Goal: Information Seeking & Learning: Check status

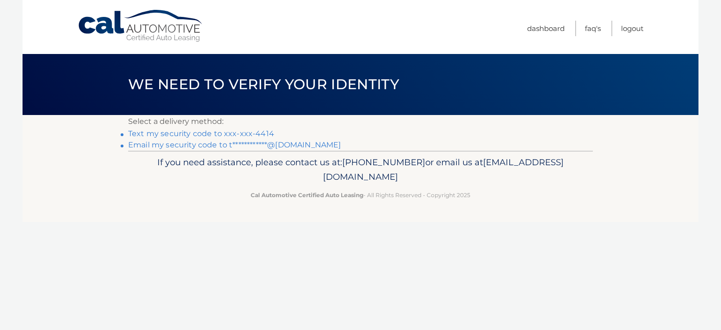
click at [235, 133] on link "Text my security code to xxx-xxx-4414" at bounding box center [201, 133] width 146 height 9
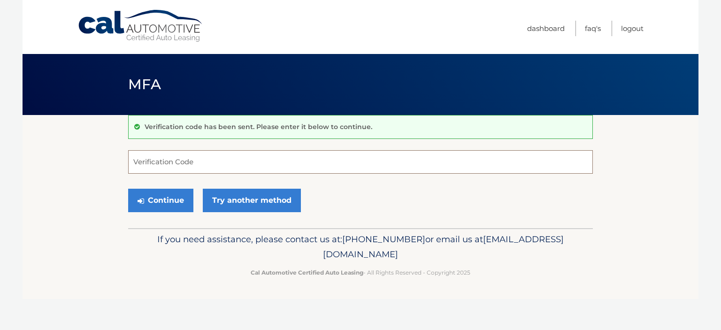
click at [202, 153] on input "Verification Code" at bounding box center [360, 161] width 464 height 23
type input "146633"
click at [158, 195] on button "Continue" at bounding box center [160, 200] width 65 height 23
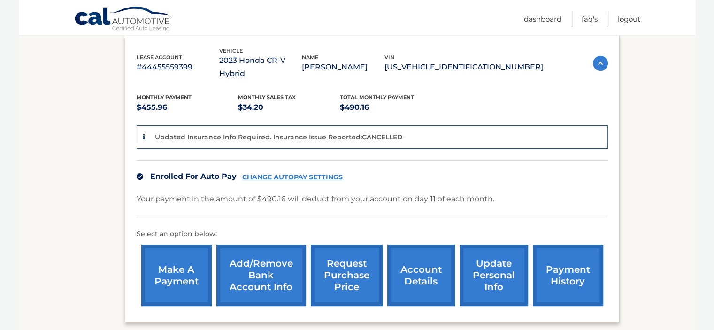
scroll to position [143, 0]
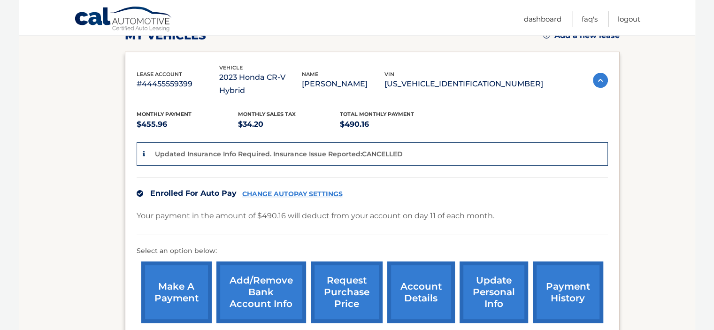
click at [425, 271] on link "account details" at bounding box center [421, 291] width 68 height 61
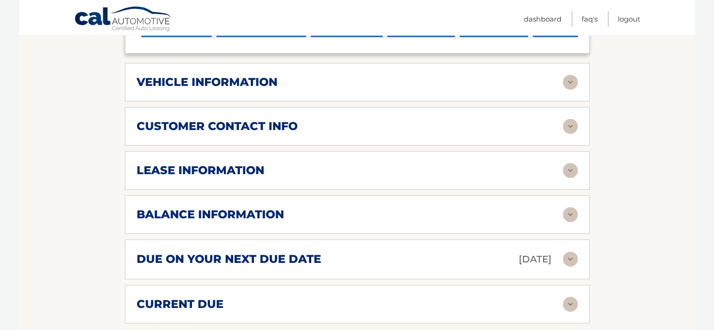
scroll to position [422, 0]
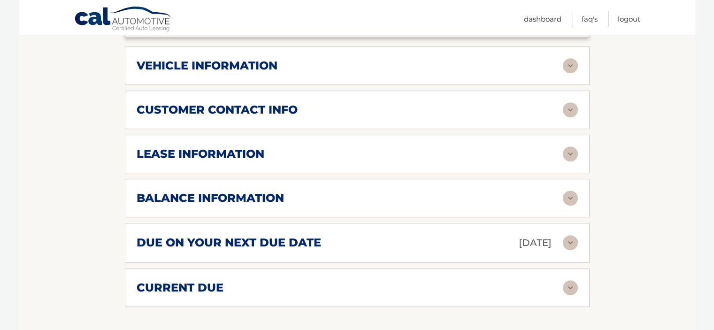
click at [267, 59] on h2 "vehicle information" at bounding box center [207, 66] width 141 height 14
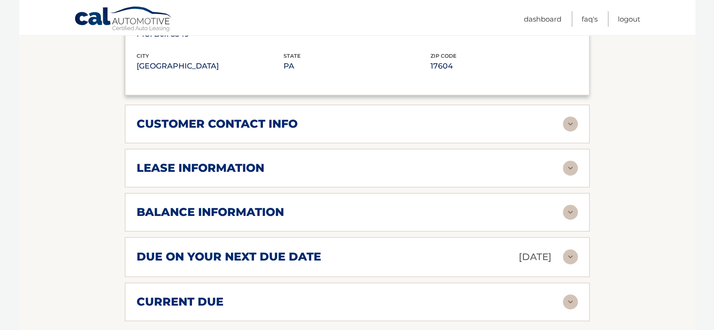
scroll to position [657, 0]
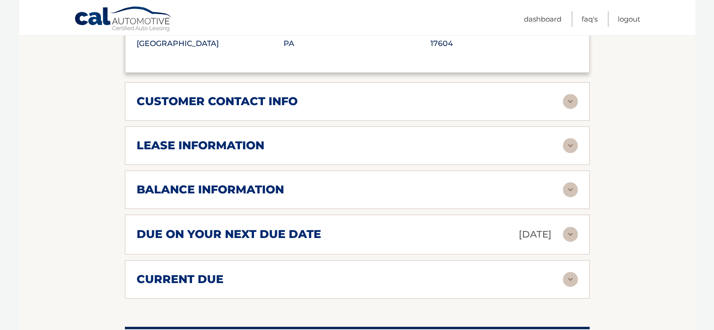
click at [358, 138] on div "lease information" at bounding box center [350, 145] width 426 height 14
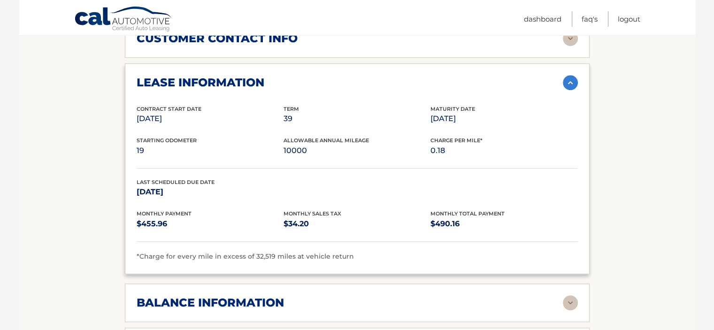
scroll to position [704, 0]
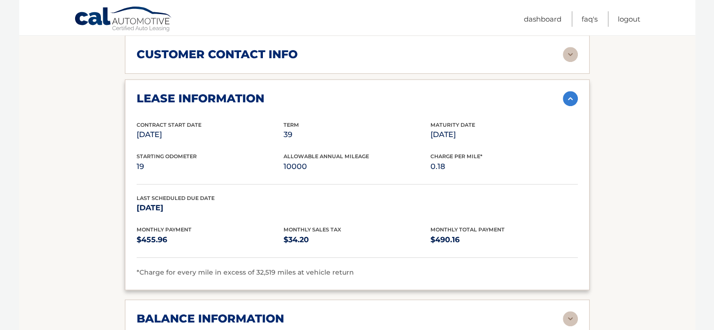
click at [81, 163] on section "Account Details | #44455559399 Back to Dashboard Manage Your Lease lease accoun…" at bounding box center [357, 20] width 676 height 1218
click at [337, 79] on div "lease information Contract Start Date [DATE] Term 39 Maturity Date [DATE] Start…" at bounding box center [357, 184] width 464 height 211
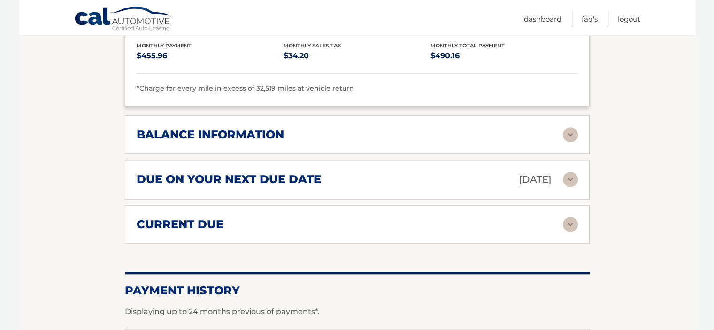
scroll to position [891, 0]
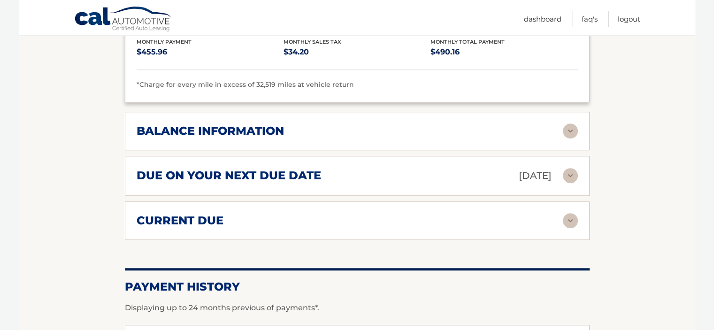
click at [232, 168] on h2 "due on your next due date" at bounding box center [229, 175] width 184 height 14
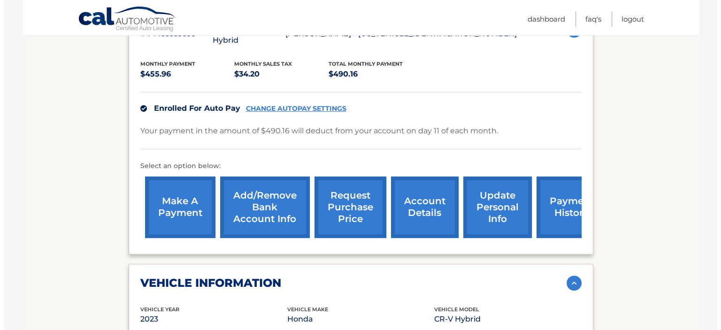
scroll to position [235, 0]
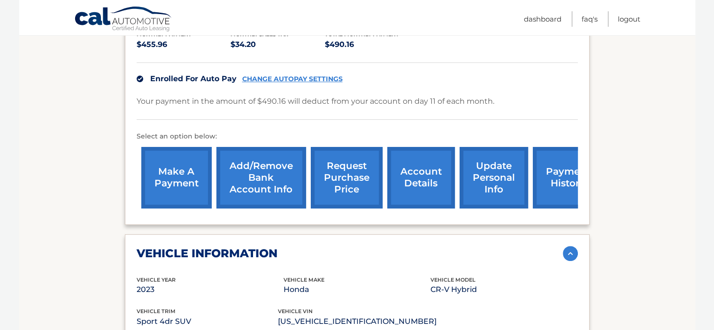
click at [336, 163] on link "request purchase price" at bounding box center [347, 177] width 72 height 61
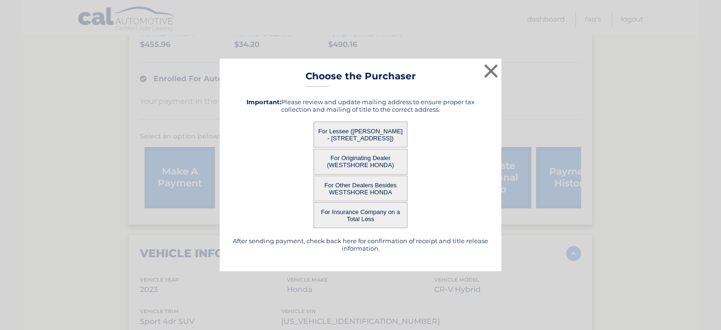
click at [350, 129] on button "For Lessee ([PERSON_NAME] - [STREET_ADDRESS])" at bounding box center [360, 135] width 94 height 26
click at [365, 130] on button "For Lessee ([PERSON_NAME] - [STREET_ADDRESS])" at bounding box center [360, 135] width 94 height 26
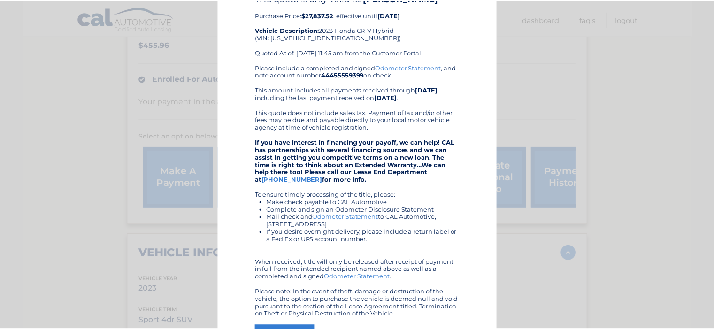
scroll to position [0, 0]
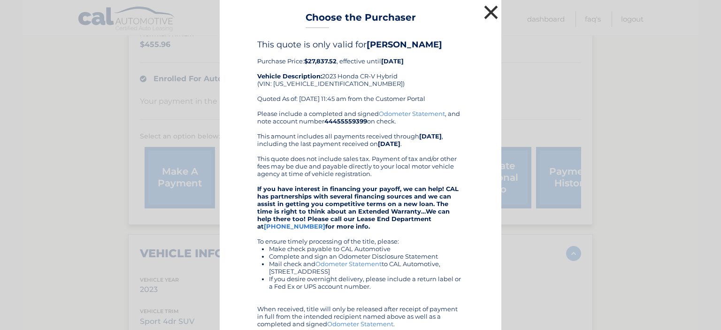
click at [487, 11] on button "×" at bounding box center [490, 12] width 19 height 19
